Goal: Task Accomplishment & Management: Register for event/course

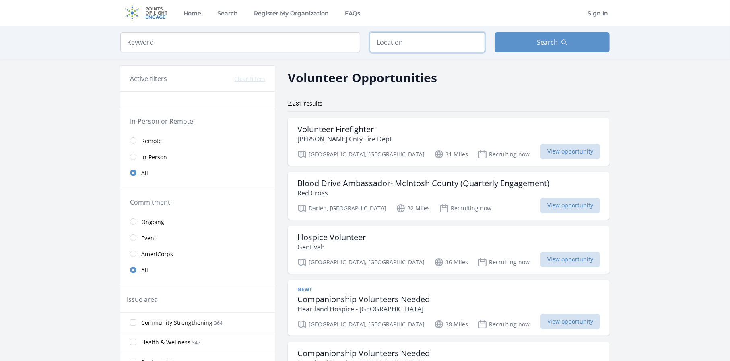
click at [407, 42] on input "text" at bounding box center [427, 42] width 115 height 20
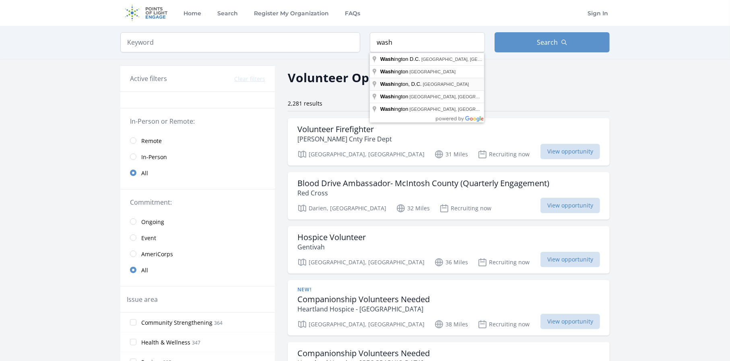
type input "[US_STATE], D.C., [GEOGRAPHIC_DATA]"
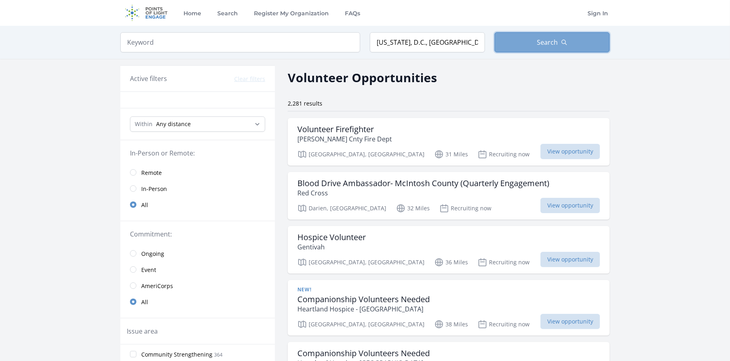
click at [550, 51] on button "Search" at bounding box center [552, 42] width 115 height 20
click at [261, 126] on select "Any distance , 5 Miles , 20 Miles , 50 Miles , 100 Miles" at bounding box center [197, 123] width 135 height 15
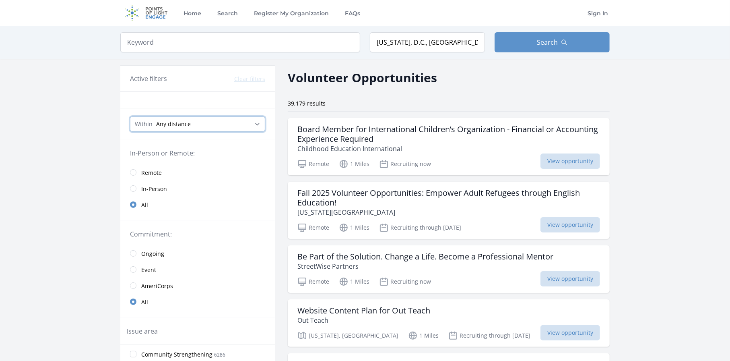
click at [261, 126] on select "Any distance , 5 Miles , 20 Miles , 50 Miles , 100 Miles" at bounding box center [197, 123] width 135 height 15
select select "32186"
click at [130, 116] on select "Any distance , 5 Miles , 20 Miles , 50 Miles , 100 Miles" at bounding box center [197, 123] width 135 height 15
click at [149, 188] on span "In-Person" at bounding box center [154, 189] width 26 height 8
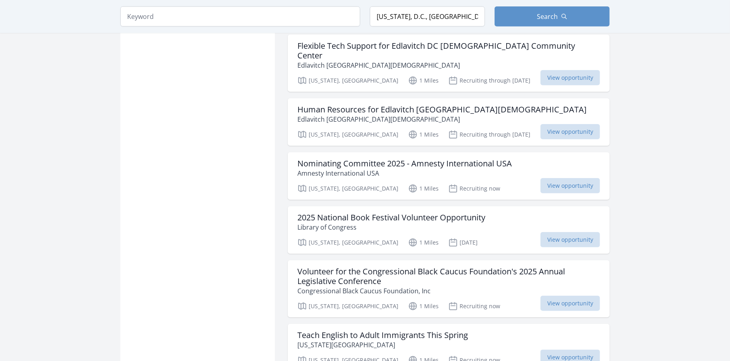
scroll to position [644, 0]
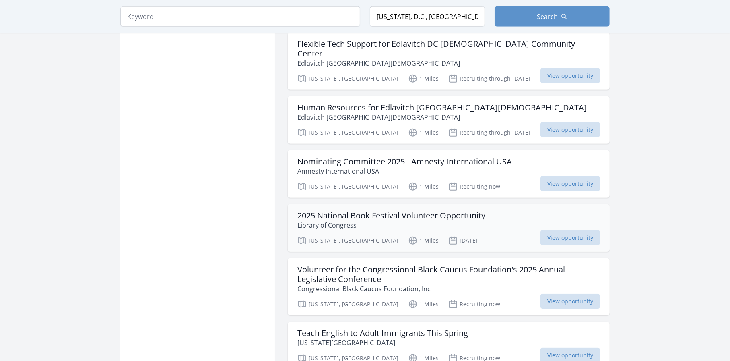
click at [322, 211] on h3 "2025 National Book Festival Volunteer Opportunity" at bounding box center [392, 216] width 188 height 10
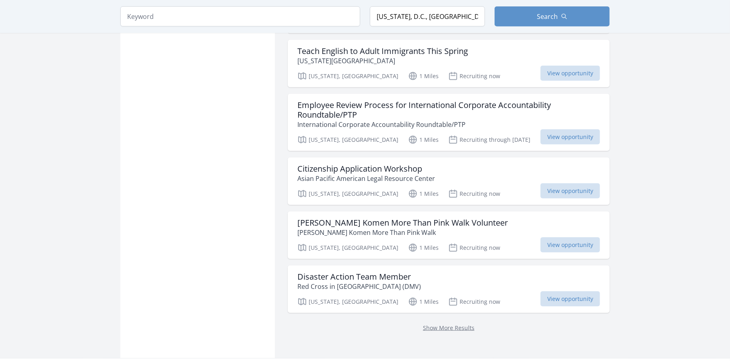
scroll to position [966, 0]
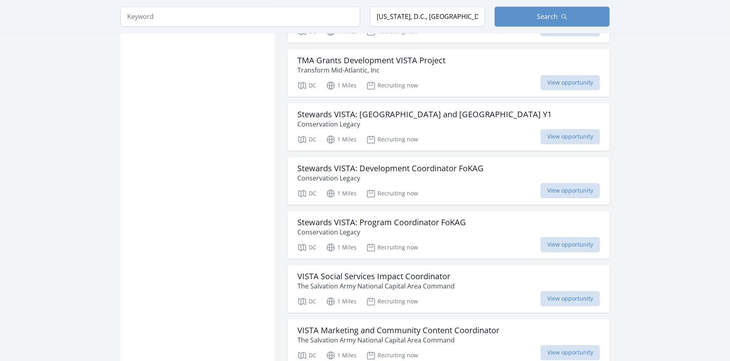
scroll to position [1731, 0]
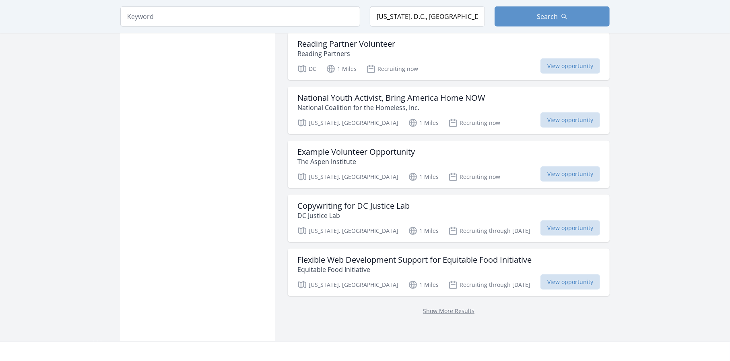
scroll to position [3100, 0]
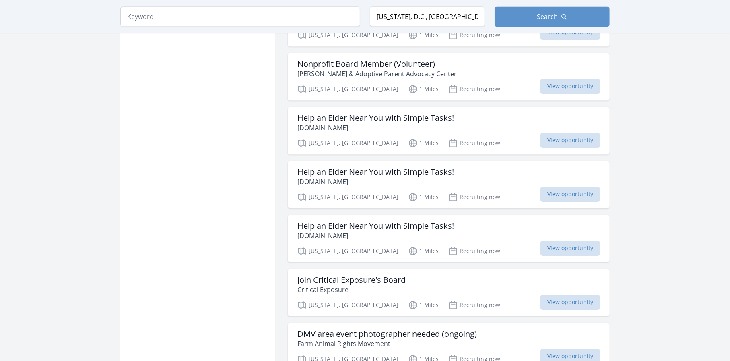
scroll to position [4067, 0]
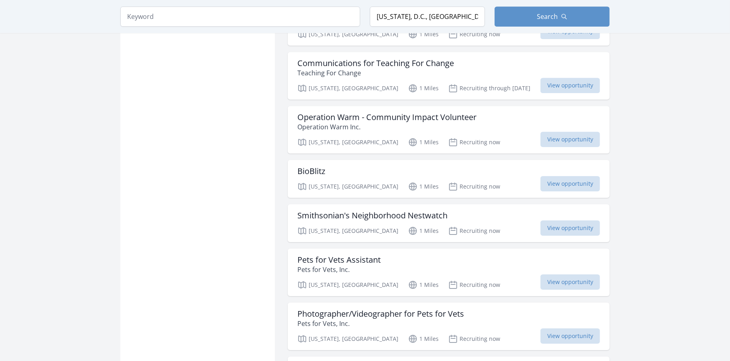
scroll to position [4711, 0]
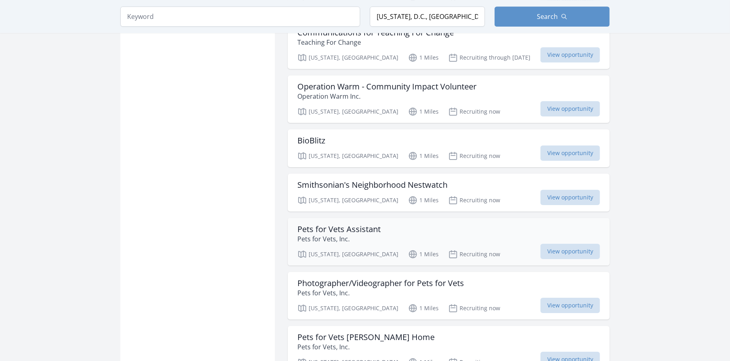
click at [357, 224] on h3 "Pets for Vets Assistant" at bounding box center [339, 229] width 83 height 10
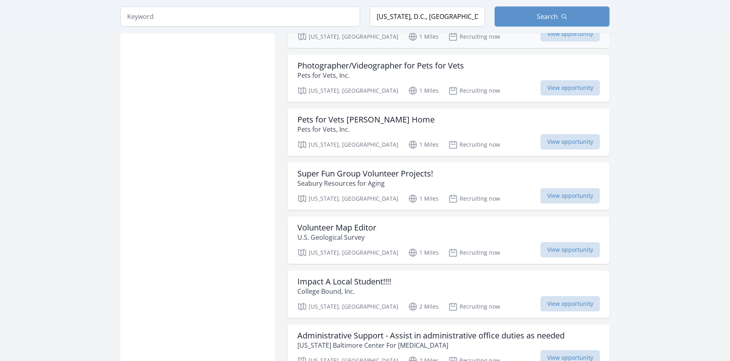
scroll to position [4953, 0]
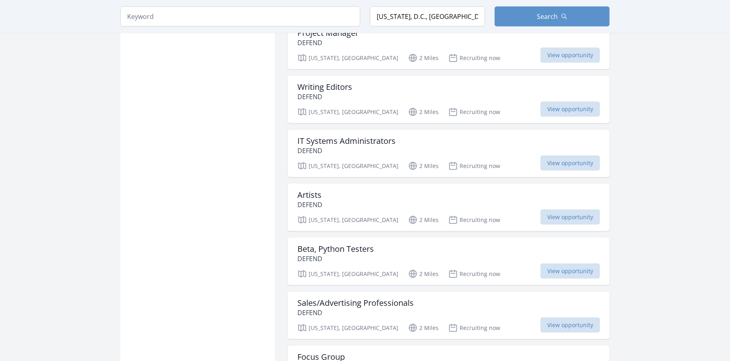
scroll to position [5919, 0]
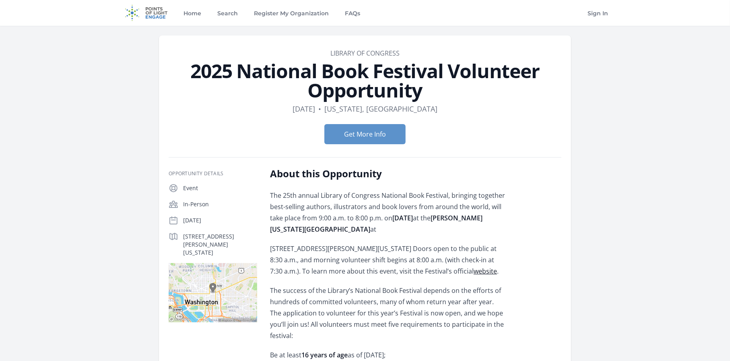
scroll to position [161, 0]
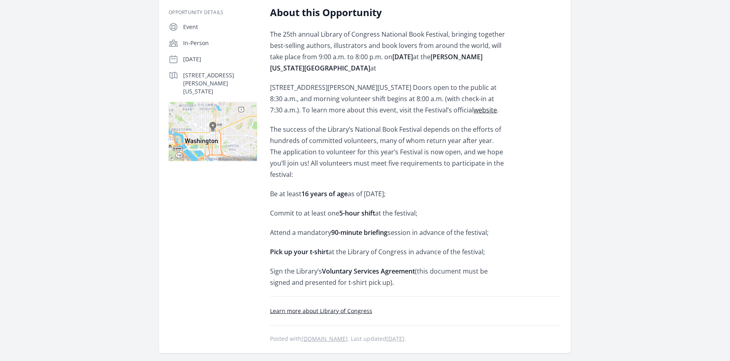
click at [316, 307] on link "Learn more about Library of Congress" at bounding box center [321, 311] width 102 height 8
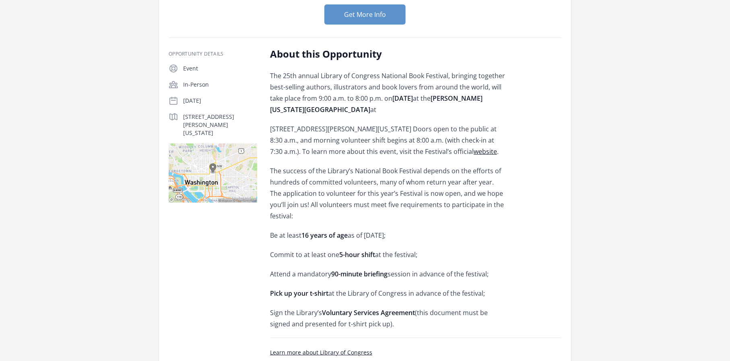
scroll to position [0, 0]
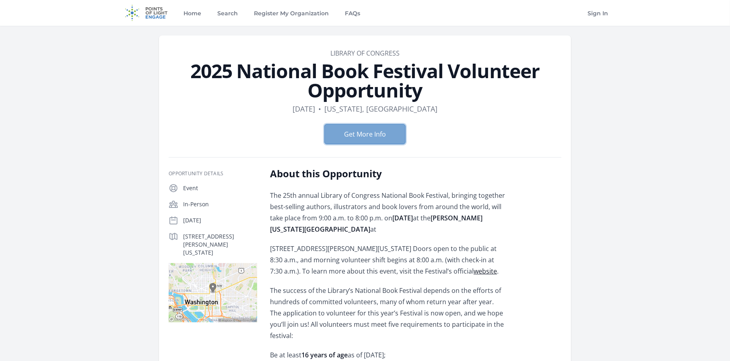
click at [375, 132] on button "Get More Info" at bounding box center [365, 134] width 81 height 20
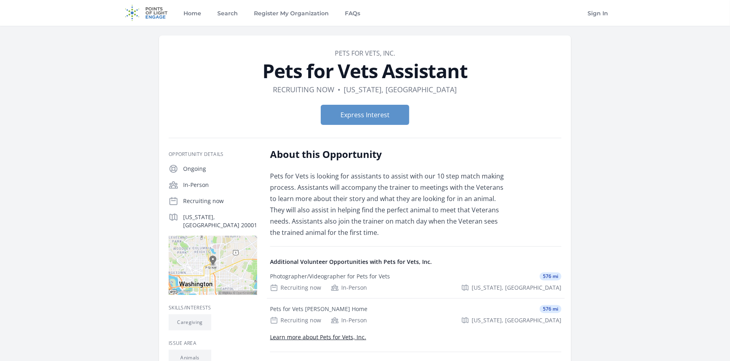
click at [362, 53] on link "Pets for Vets, Inc." at bounding box center [365, 53] width 60 height 9
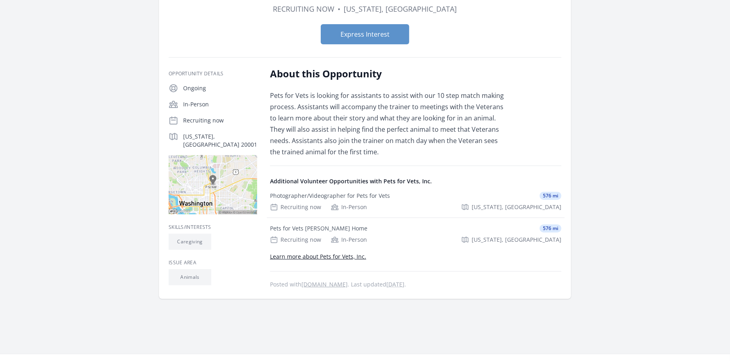
click at [325, 257] on link "Learn more about Pets for Vets, Inc." at bounding box center [318, 256] width 96 height 8
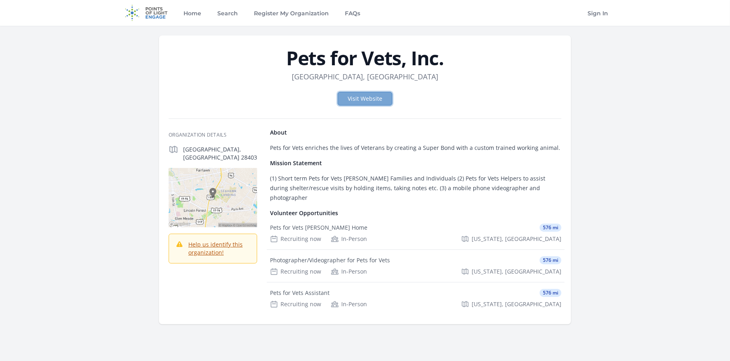
click at [352, 99] on link "Visit Website" at bounding box center [365, 99] width 55 height 14
